Goal: Information Seeking & Learning: Compare options

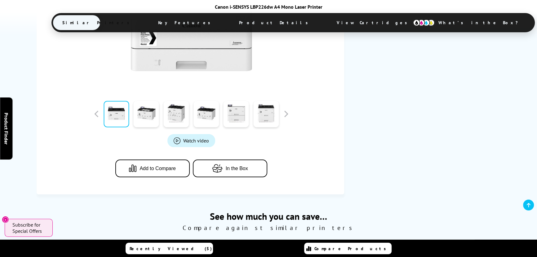
scroll to position [182, 0]
click at [328, 125] on div "Watch video Add to Compare In the Box" at bounding box center [191, 70] width 290 height 237
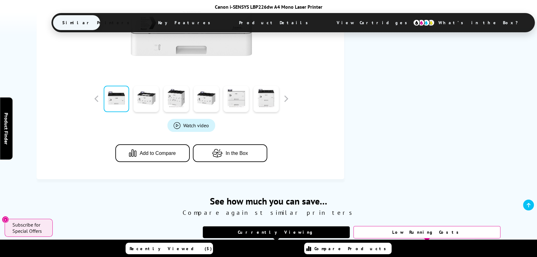
scroll to position [84, 0]
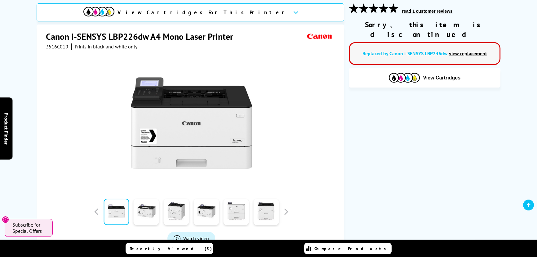
click at [428, 50] on link "view replacement" at bounding box center [468, 53] width 38 height 6
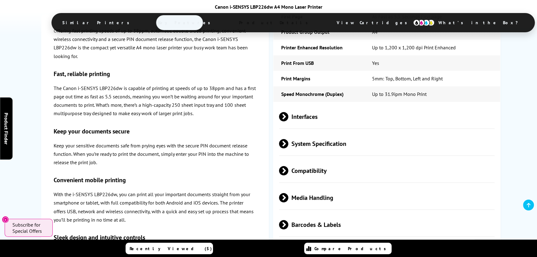
scroll to position [817, 0]
